Goal: Task Accomplishment & Management: Use online tool/utility

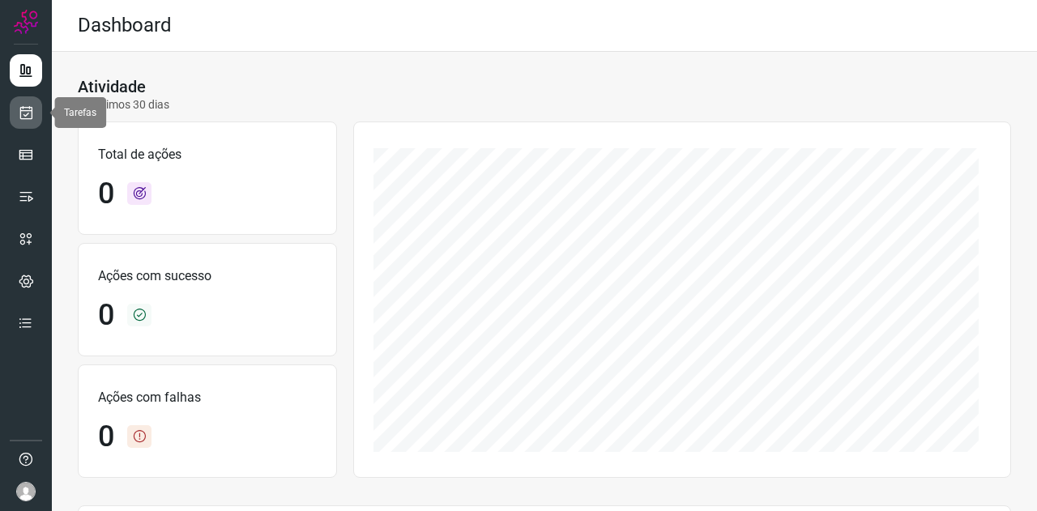
click at [17, 105] on link at bounding box center [26, 112] width 32 height 32
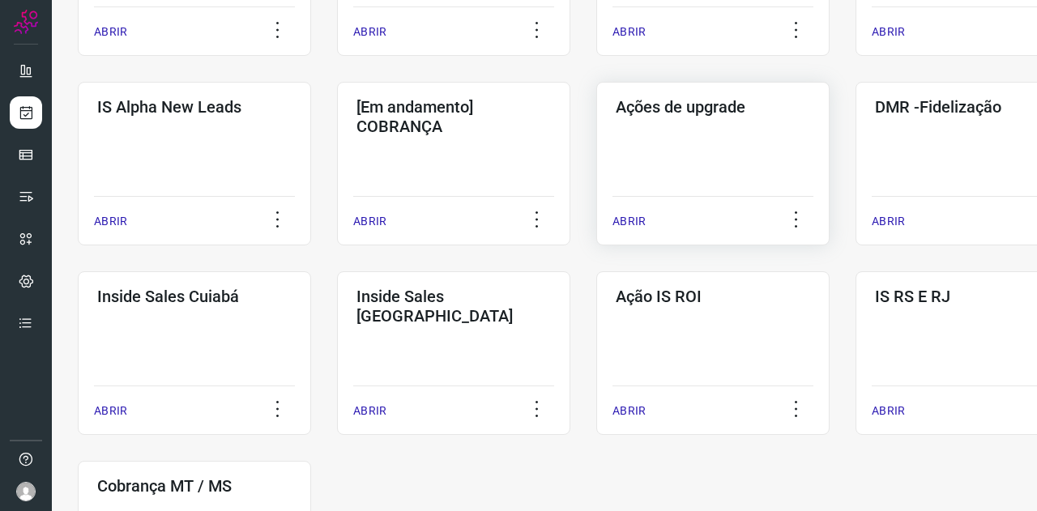
scroll to position [648, 0]
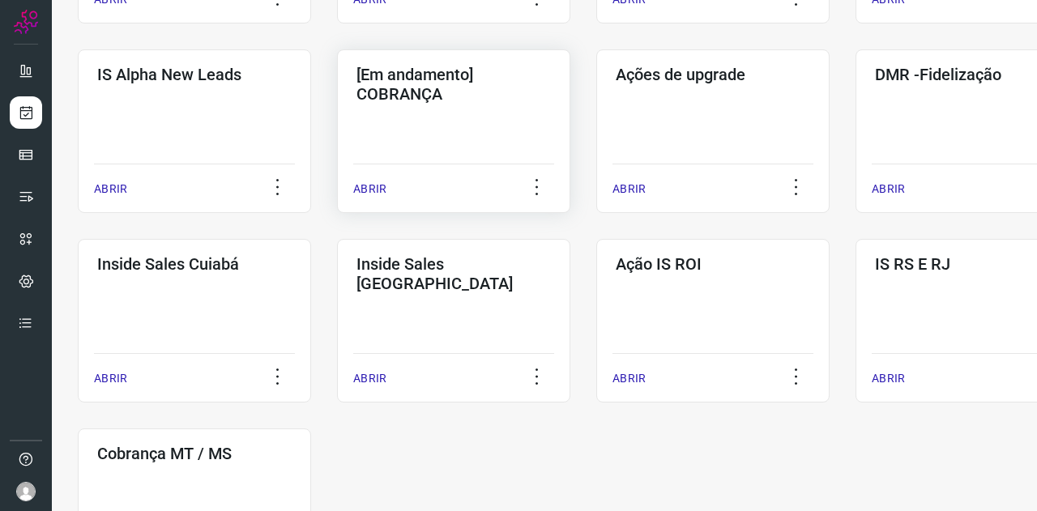
click at [438, 83] on h3 "[Em andamento] COBRANÇA" at bounding box center [454, 84] width 194 height 39
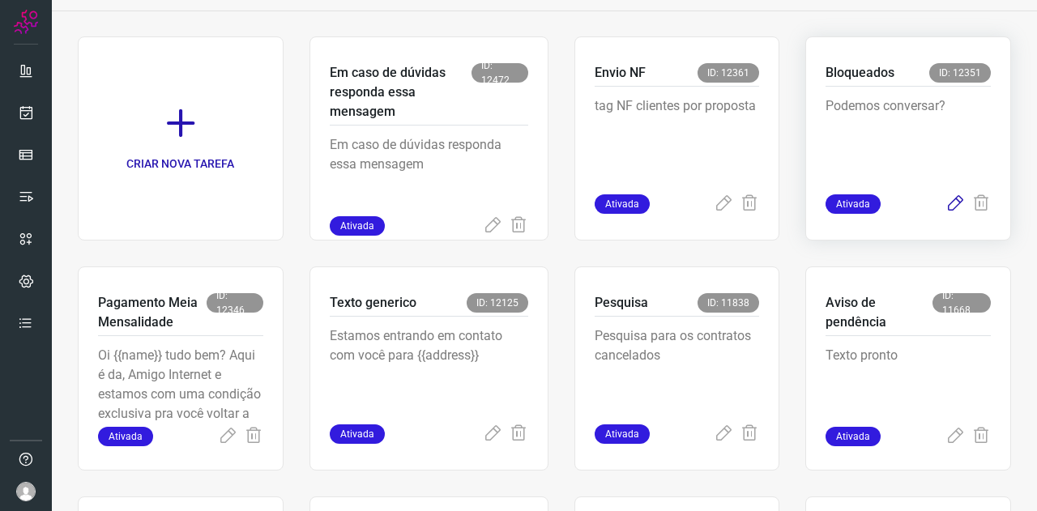
click at [946, 202] on icon at bounding box center [955, 203] width 19 height 19
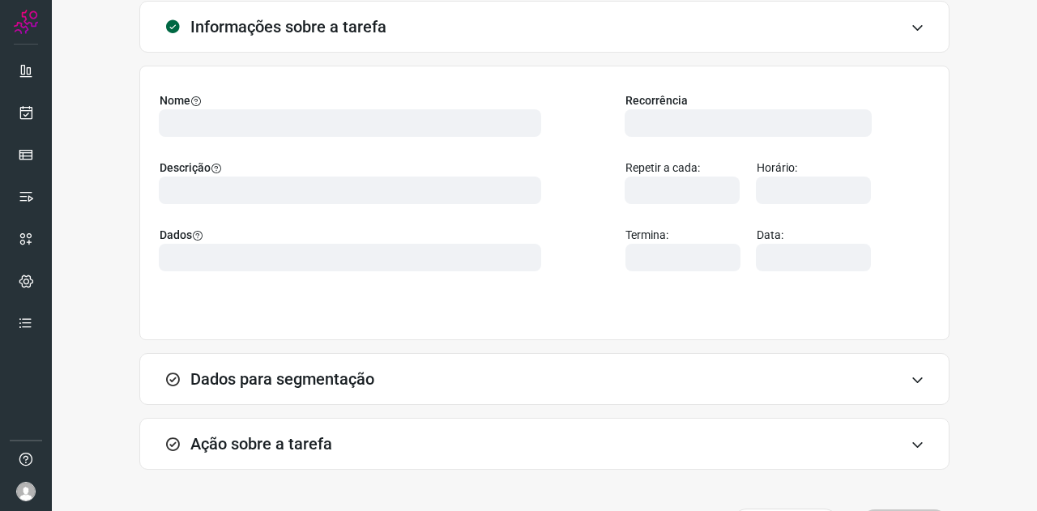
type input "569901"
type input "420621"
type input "ce0450f2-f722-4c34-a038-47adef28190d"
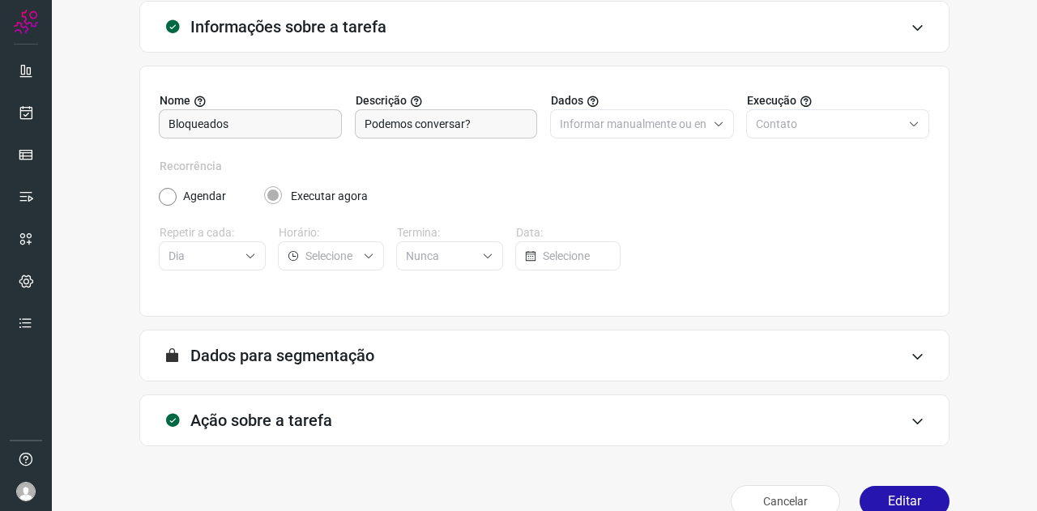
click at [251, 411] on h3 "Ação sobre a tarefa" at bounding box center [261, 420] width 142 height 19
type input "Clientes Bloqueados - Texto generico"
type input "Amigo 0800"
type input "Cobrança"
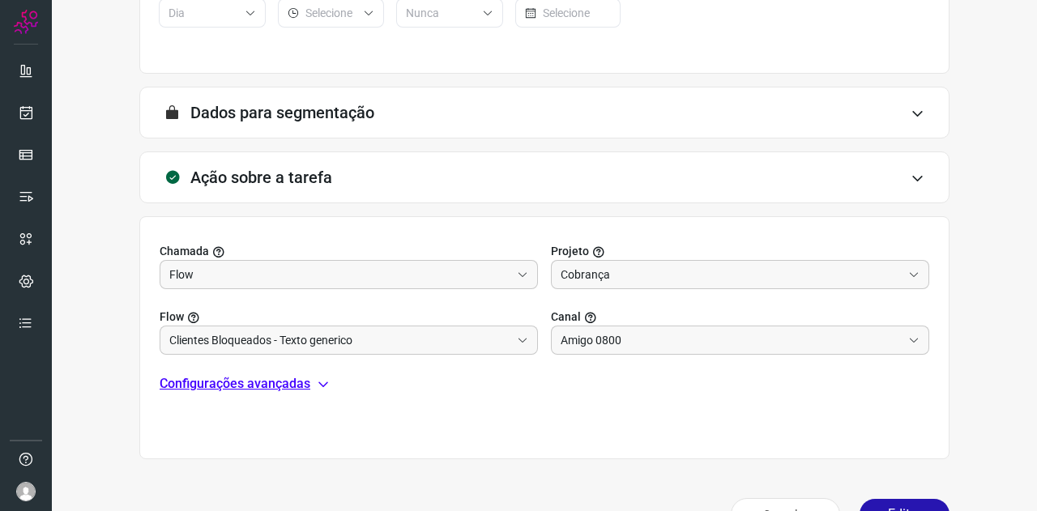
drag, startPoint x: 229, startPoint y: 378, endPoint x: 237, endPoint y: 374, distance: 9.1
click at [229, 379] on p "Configurações avançadas" at bounding box center [235, 383] width 151 height 19
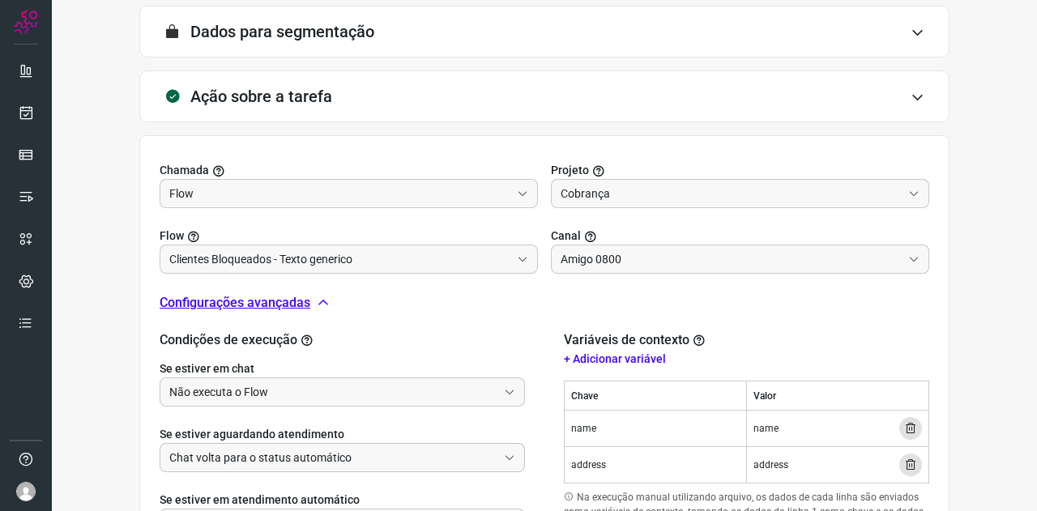
scroll to position [498, 0]
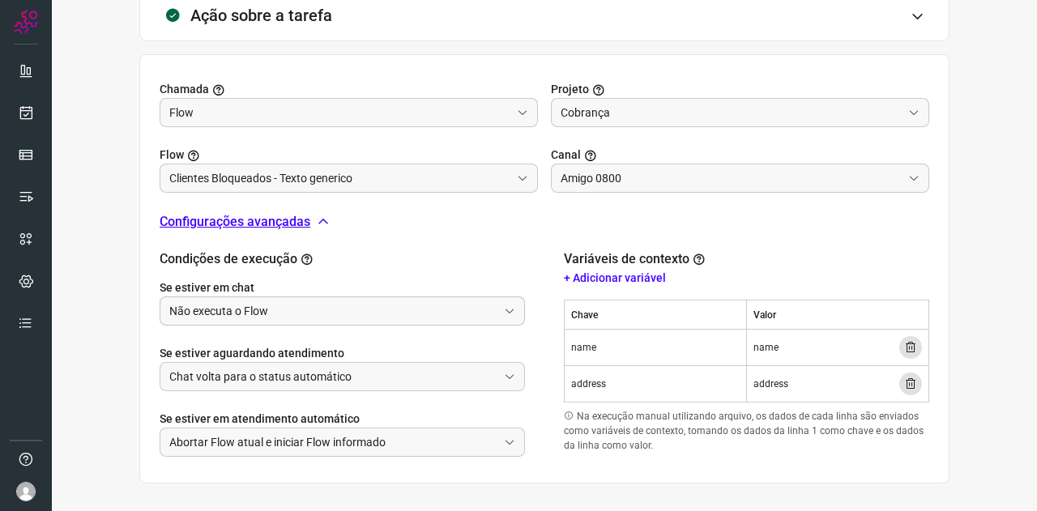
click at [242, 308] on input "Não executa o Flow" at bounding box center [333, 311] width 328 height 28
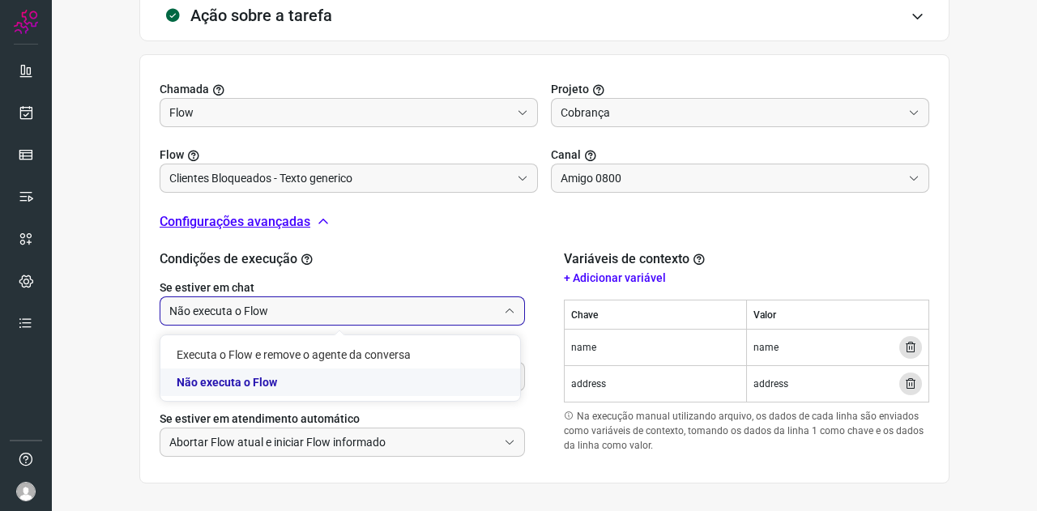
click at [244, 383] on li "Não executa o Flow" at bounding box center [340, 383] width 360 height 28
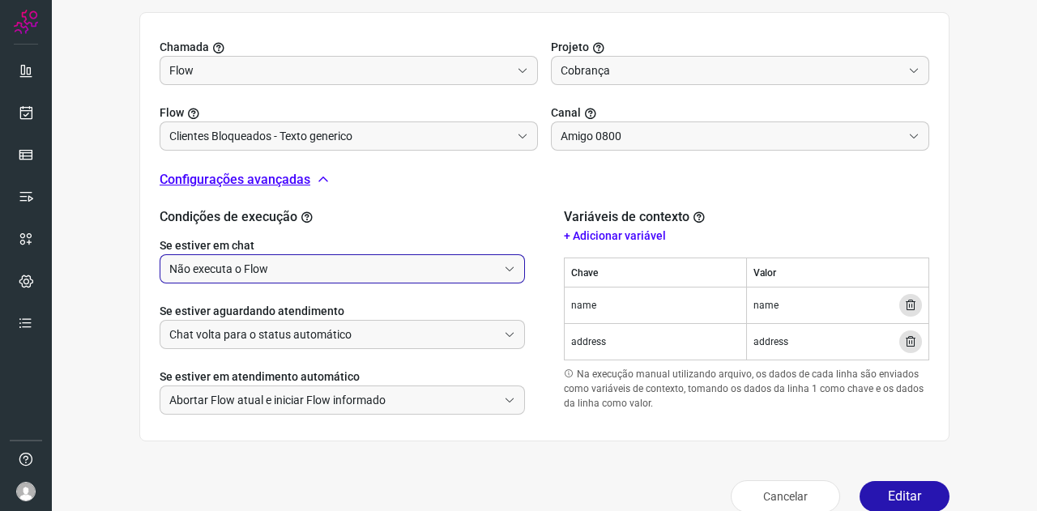
scroll to position [562, 0]
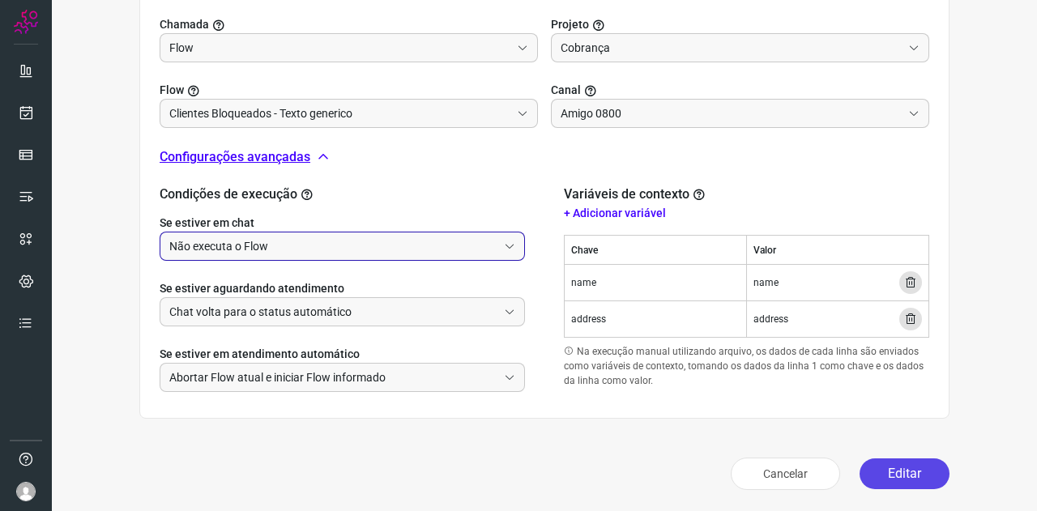
click at [893, 468] on button "Editar" at bounding box center [905, 474] width 90 height 31
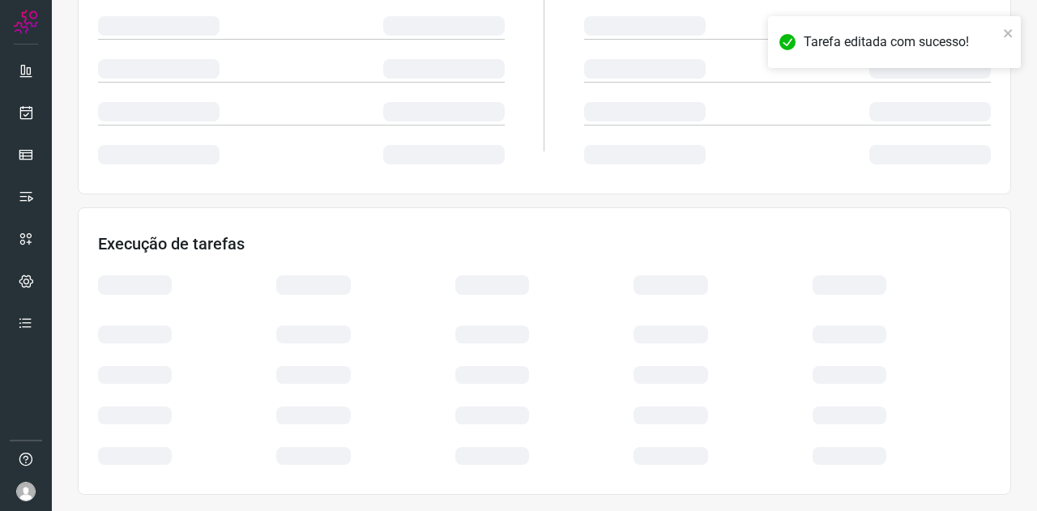
scroll to position [323, 0]
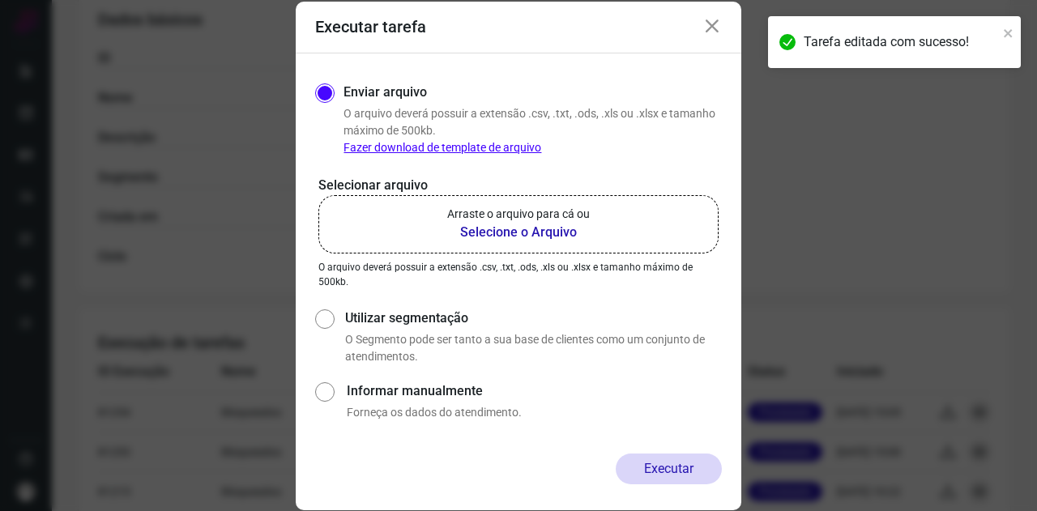
click at [512, 221] on p "Arraste o arquivo para cá ou" at bounding box center [518, 214] width 143 height 17
click at [0, 0] on input "Arraste o arquivo para cá ou Selecione o Arquivo" at bounding box center [0, 0] width 0 height 0
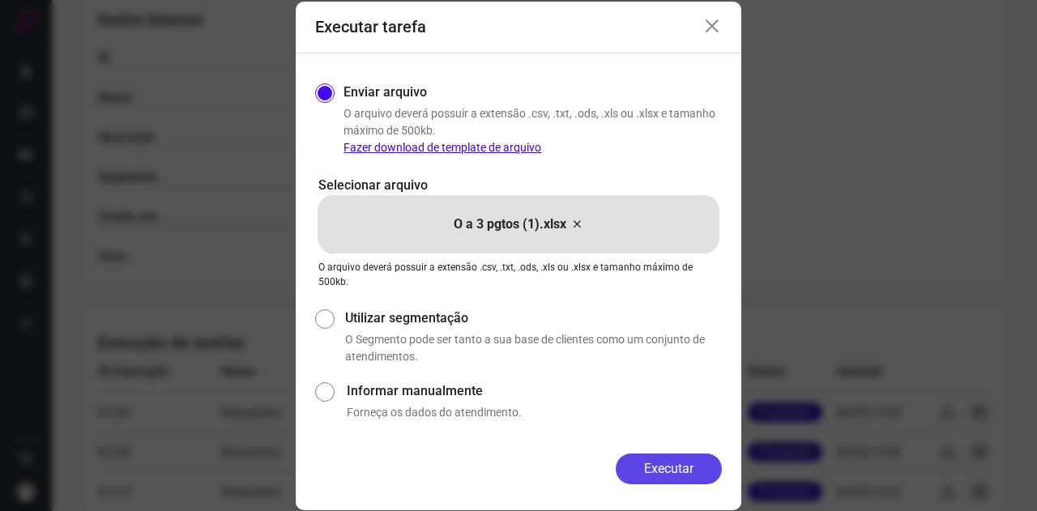
click at [675, 464] on button "Executar" at bounding box center [669, 469] width 106 height 31
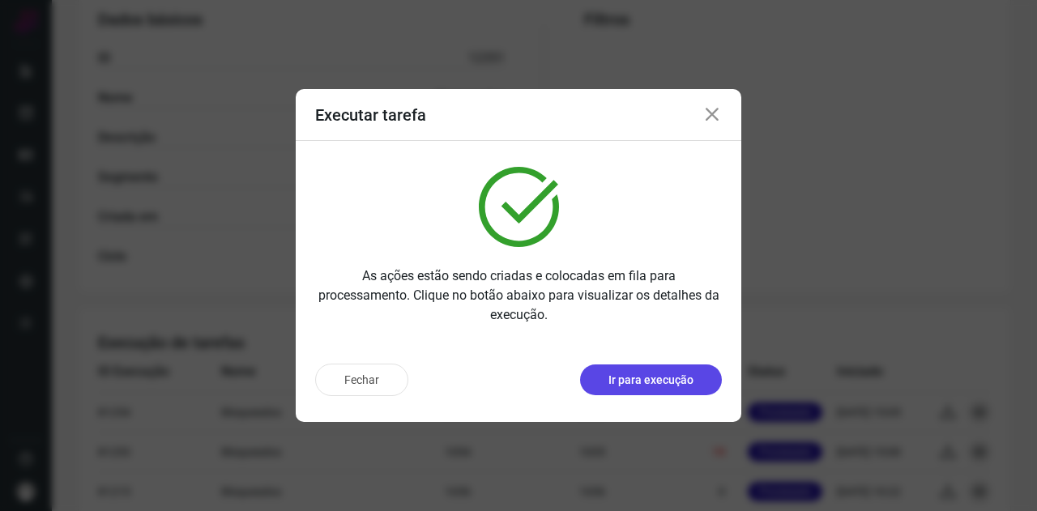
click at [666, 383] on p "Ir para execução" at bounding box center [651, 380] width 85 height 17
